Goal: Information Seeking & Learning: Learn about a topic

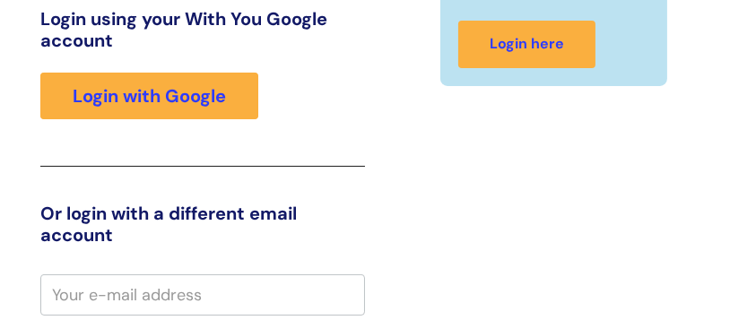
scroll to position [205, 0]
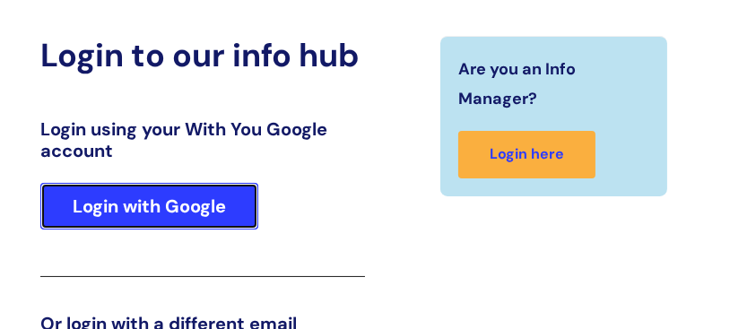
click at [157, 211] on link "Login with Google" at bounding box center [149, 206] width 218 height 47
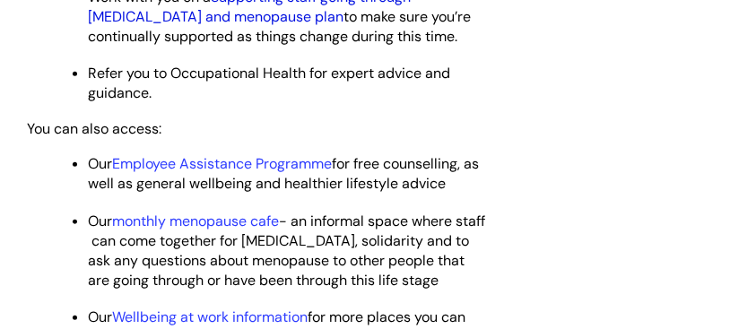
scroll to position [956, 0]
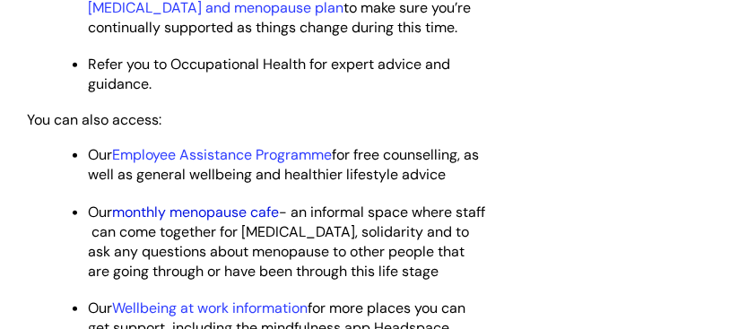
click at [245, 214] on link "monthly menopause cafe" at bounding box center [195, 212] width 167 height 19
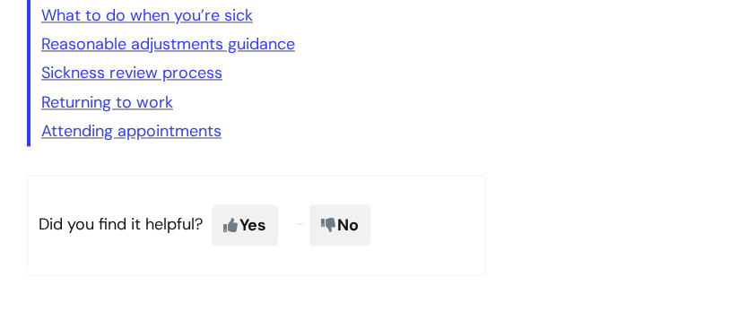
scroll to position [3707, 0]
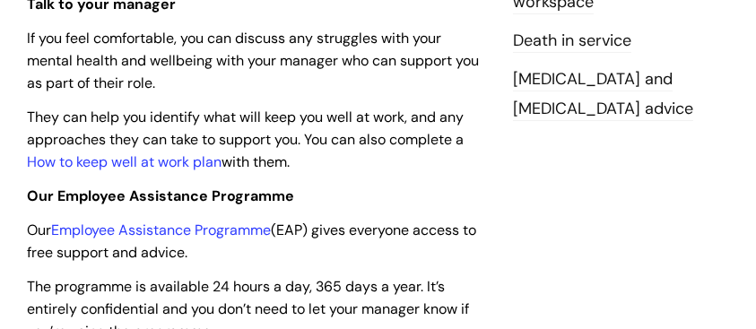
scroll to position [538, 0]
